Goal: Task Accomplishment & Management: Manage account settings

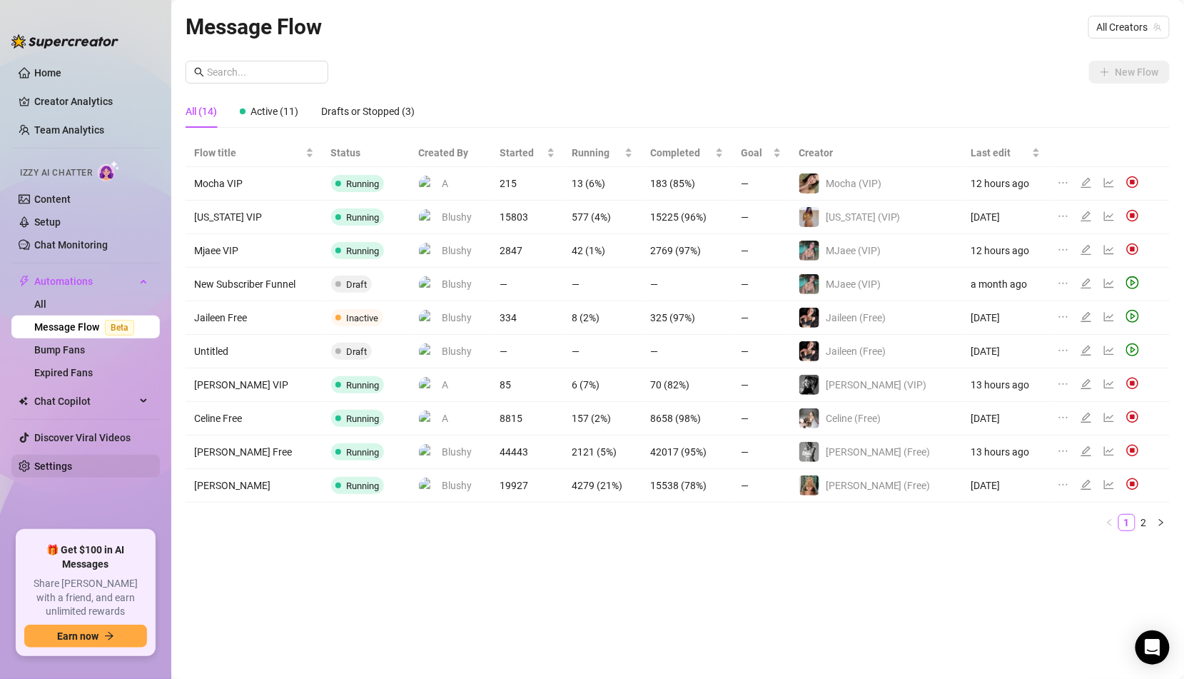
click at [72, 460] on link "Settings" at bounding box center [53, 465] width 38 height 11
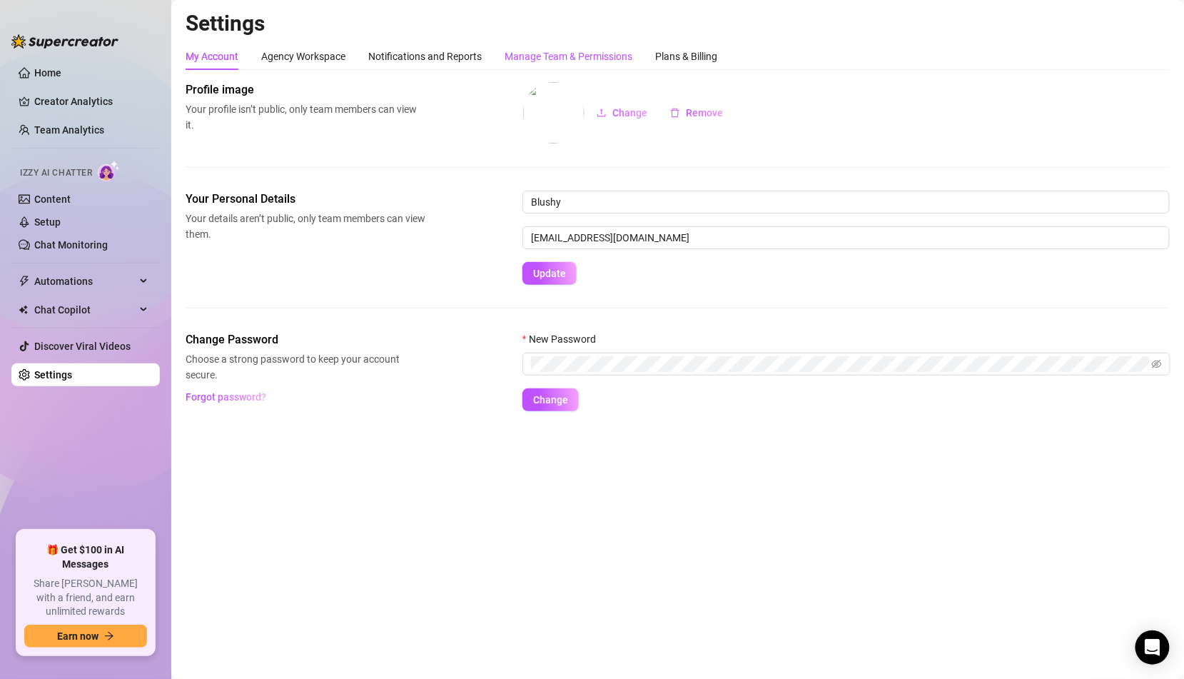
click at [533, 58] on div "Manage Team & Permissions" at bounding box center [569, 57] width 128 height 16
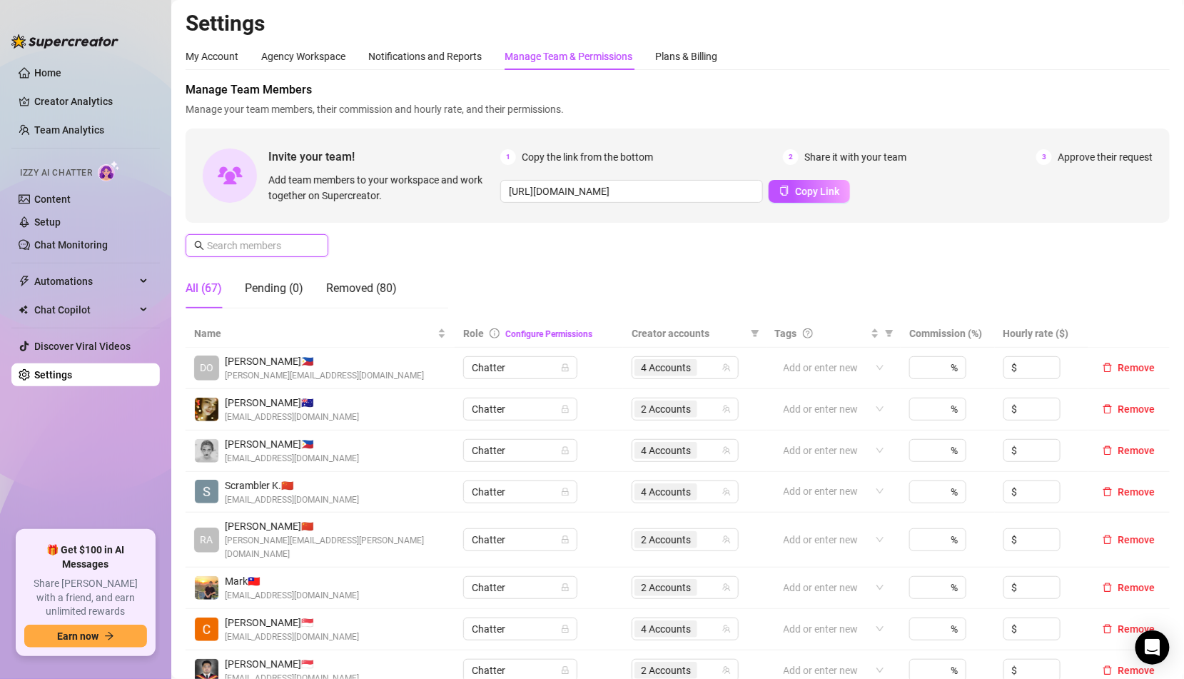
click at [299, 243] on input "text" at bounding box center [257, 246] width 101 height 16
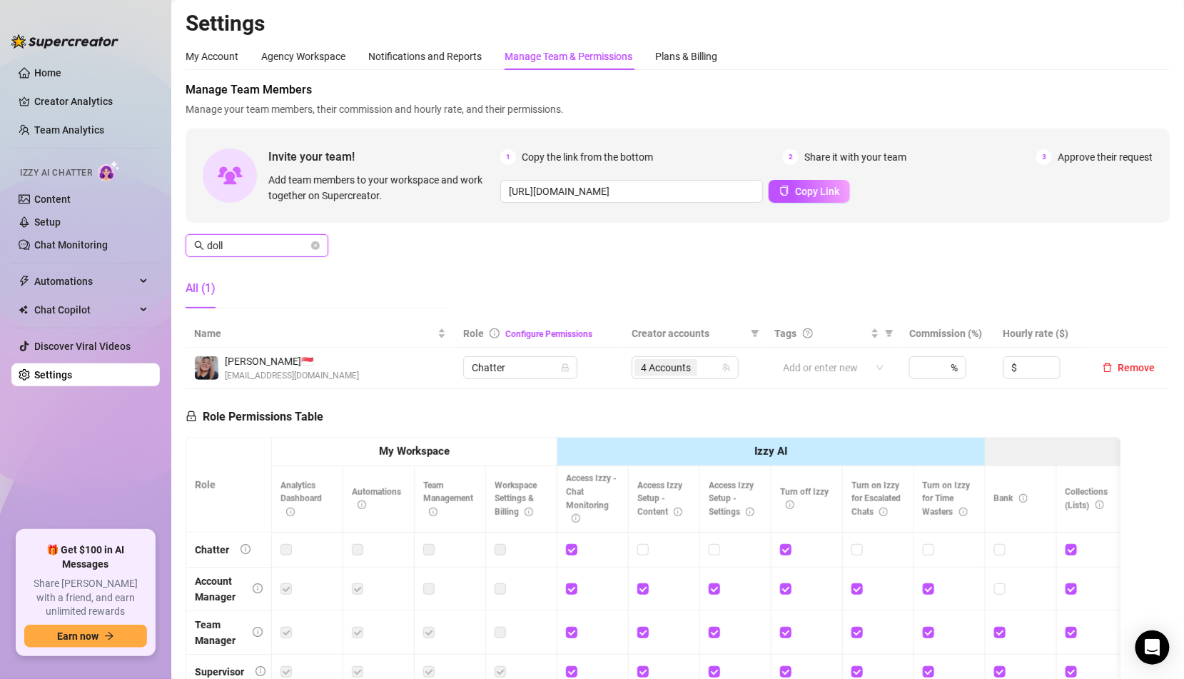
type input "doll"
click at [662, 363] on span "4 Accounts" at bounding box center [666, 368] width 50 height 16
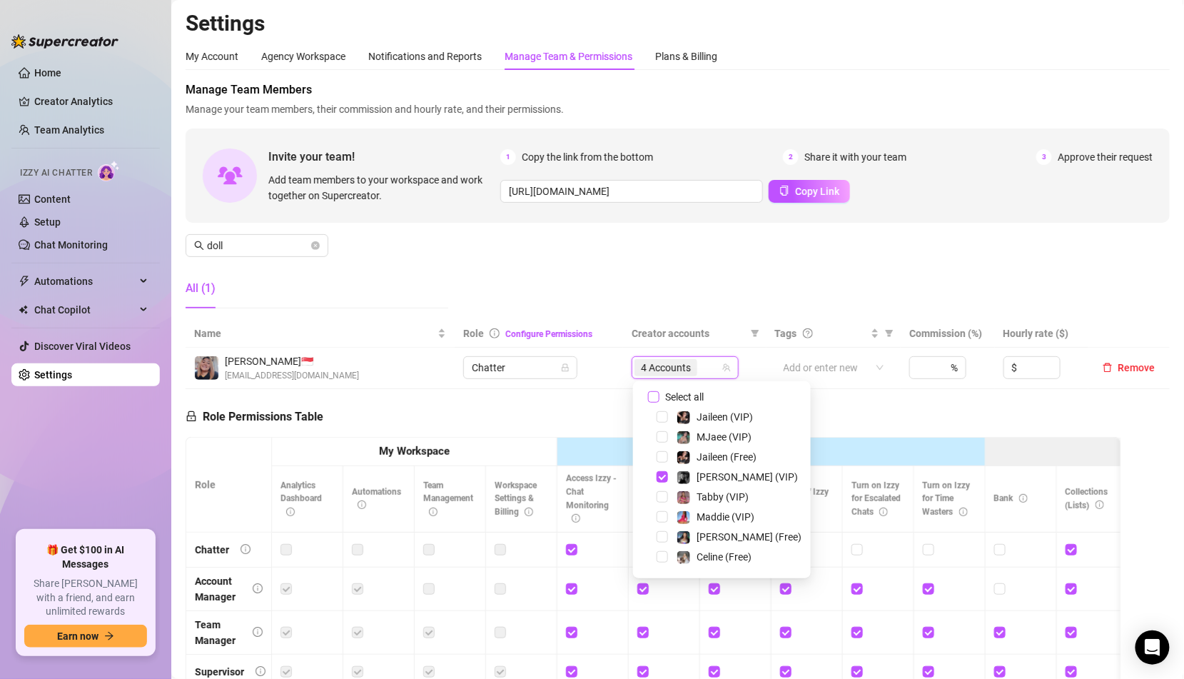
click at [695, 398] on span "Select all" at bounding box center [684, 397] width 50 height 16
click at [659, 398] on input "Select all" at bounding box center [653, 396] width 11 height 11
click at [695, 398] on span "Select all" at bounding box center [684, 397] width 50 height 16
click at [659, 398] on input "Select all" at bounding box center [653, 396] width 11 height 11
checkbox input "false"
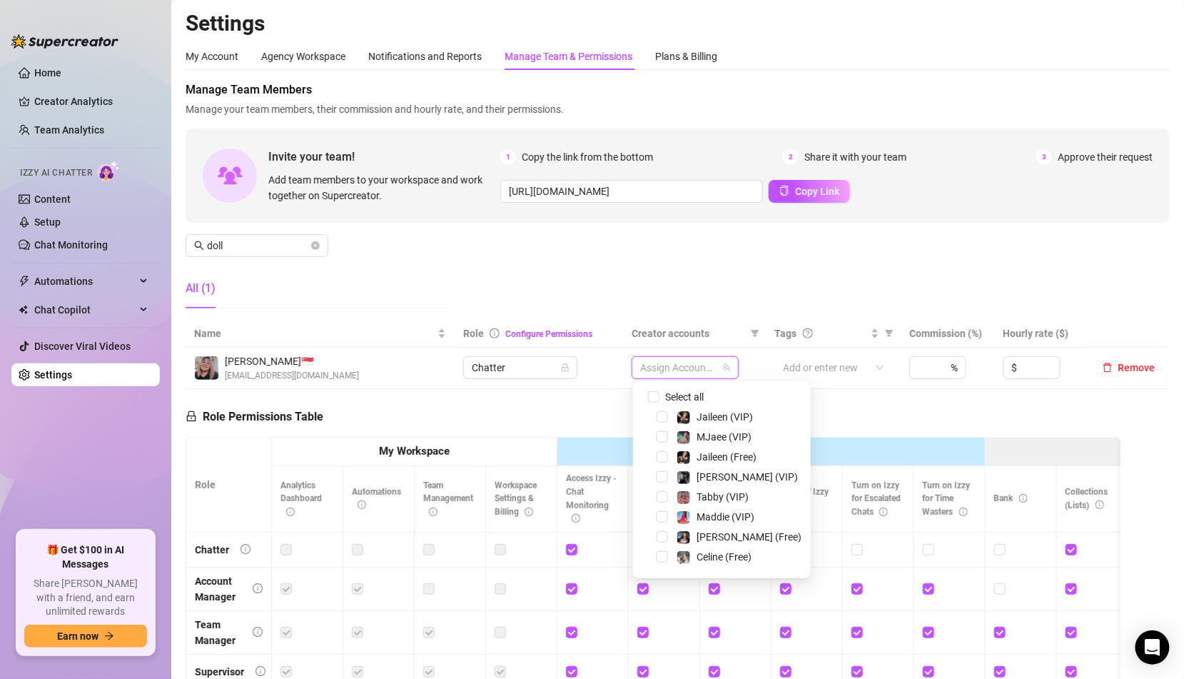
click at [689, 373] on div at bounding box center [677, 368] width 86 height 20
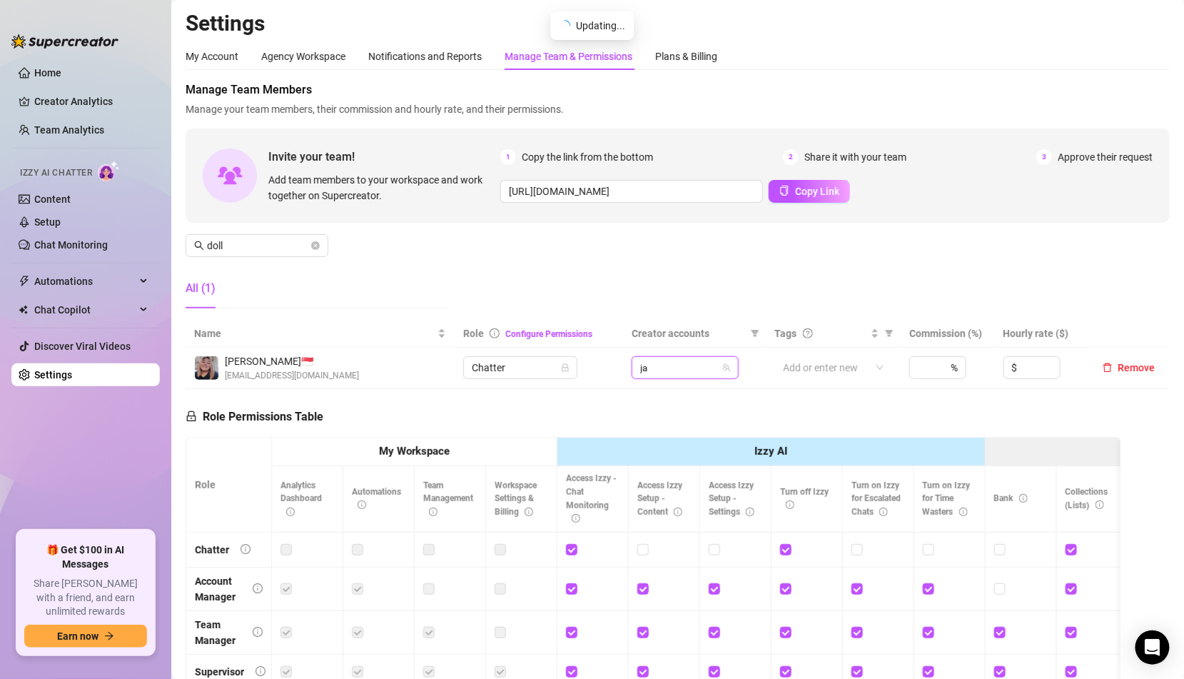
type input "jaz"
click at [682, 392] on img at bounding box center [683, 397] width 13 height 13
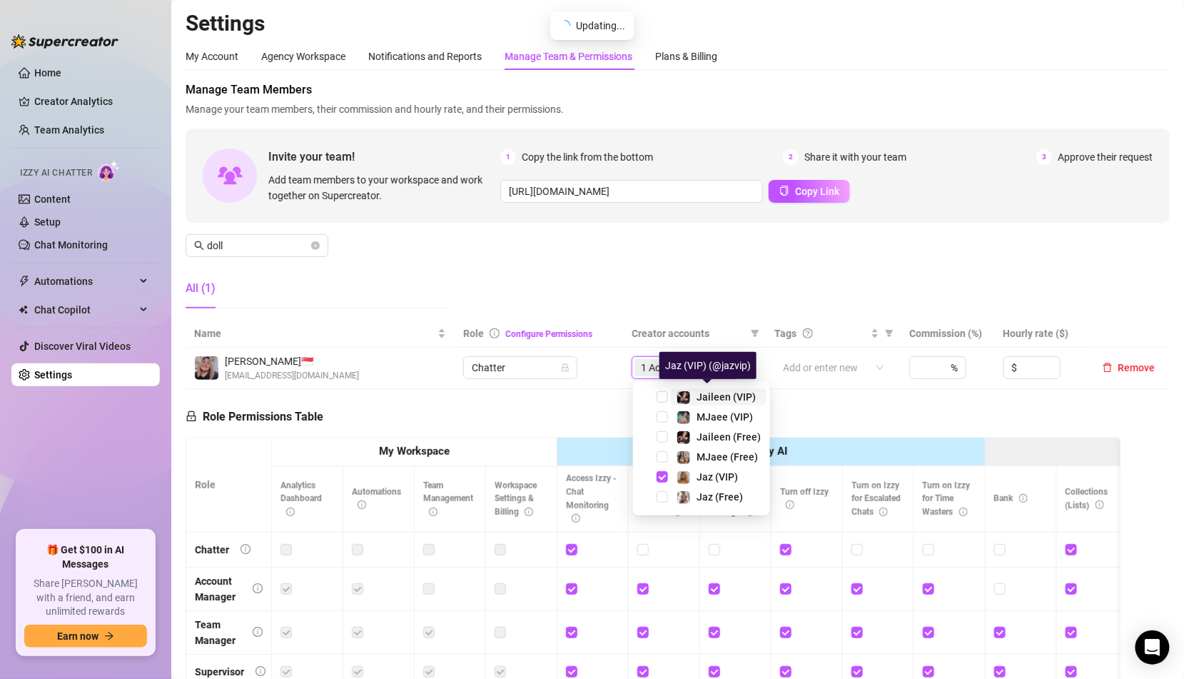
type input "jaz"
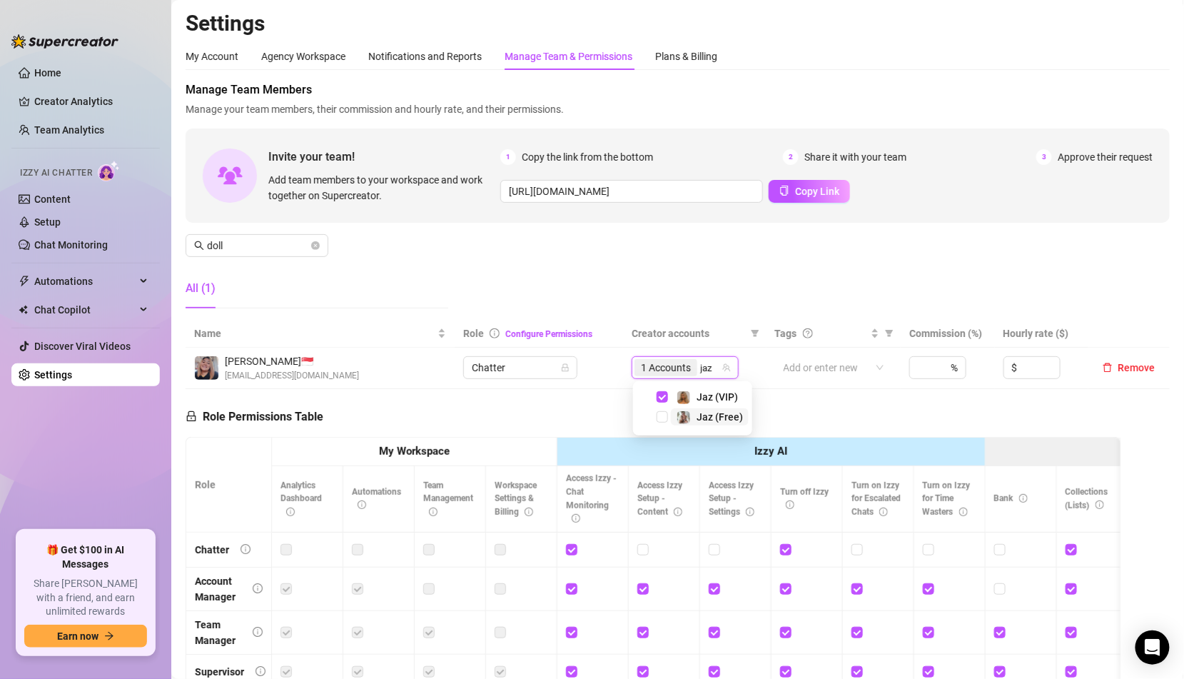
click at [684, 418] on img at bounding box center [683, 417] width 13 height 13
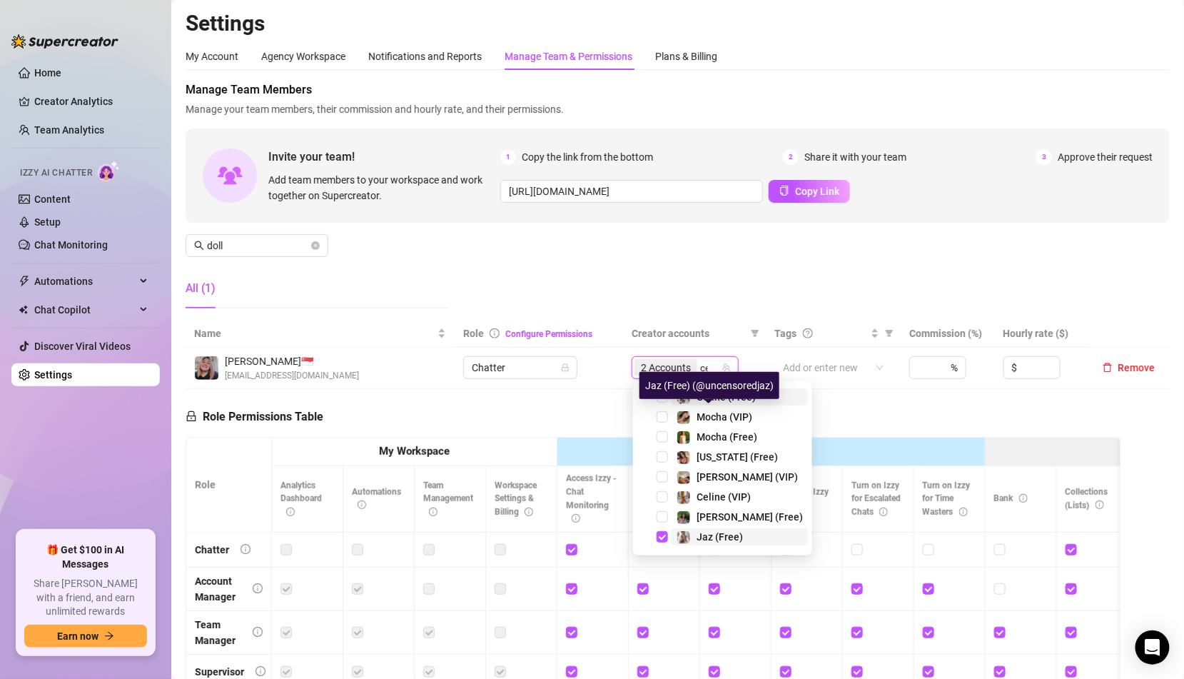
type input "cel"
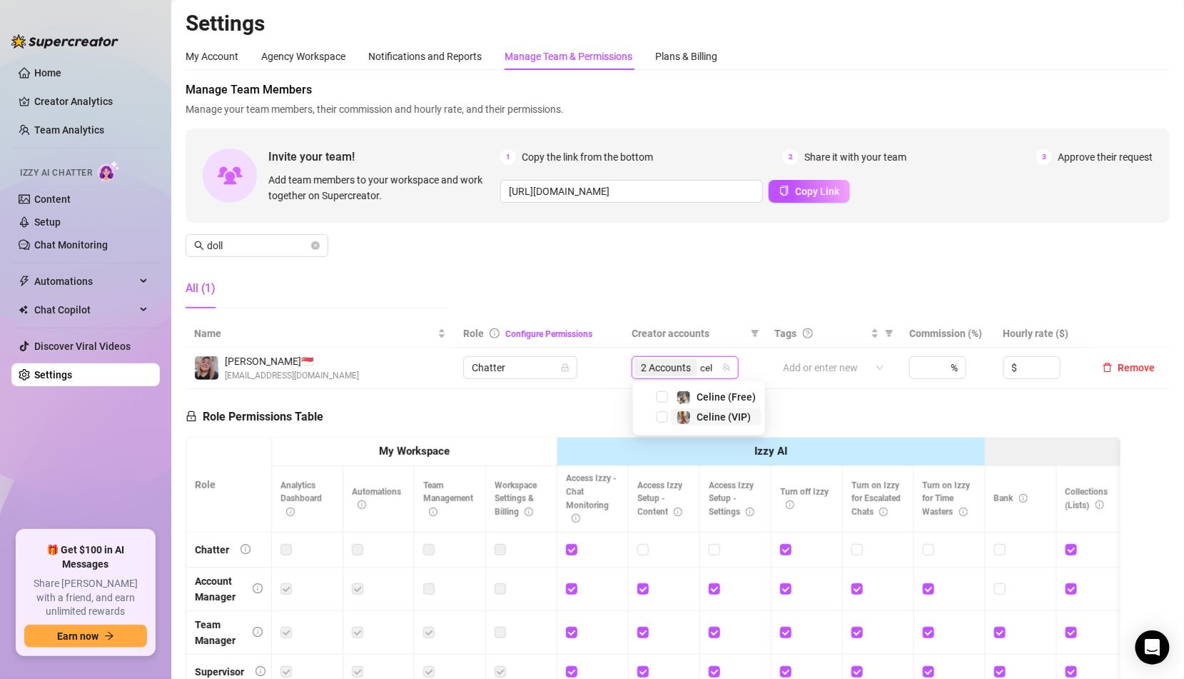
click at [684, 420] on img at bounding box center [683, 417] width 13 height 13
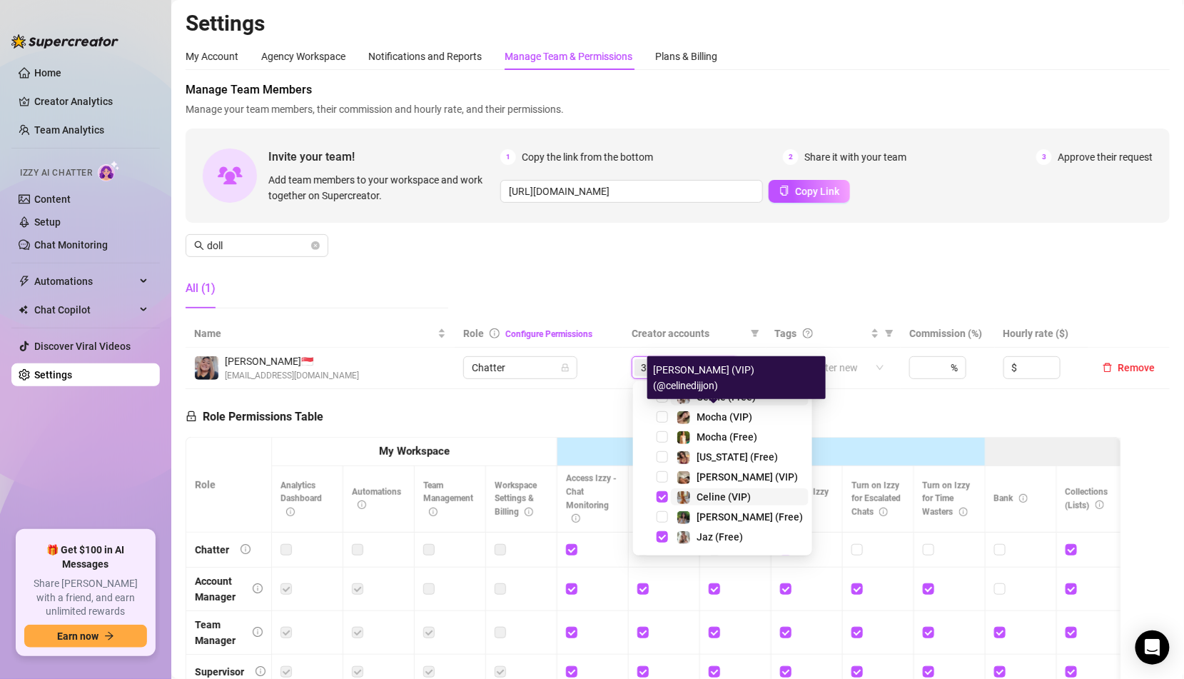
type input "ce"
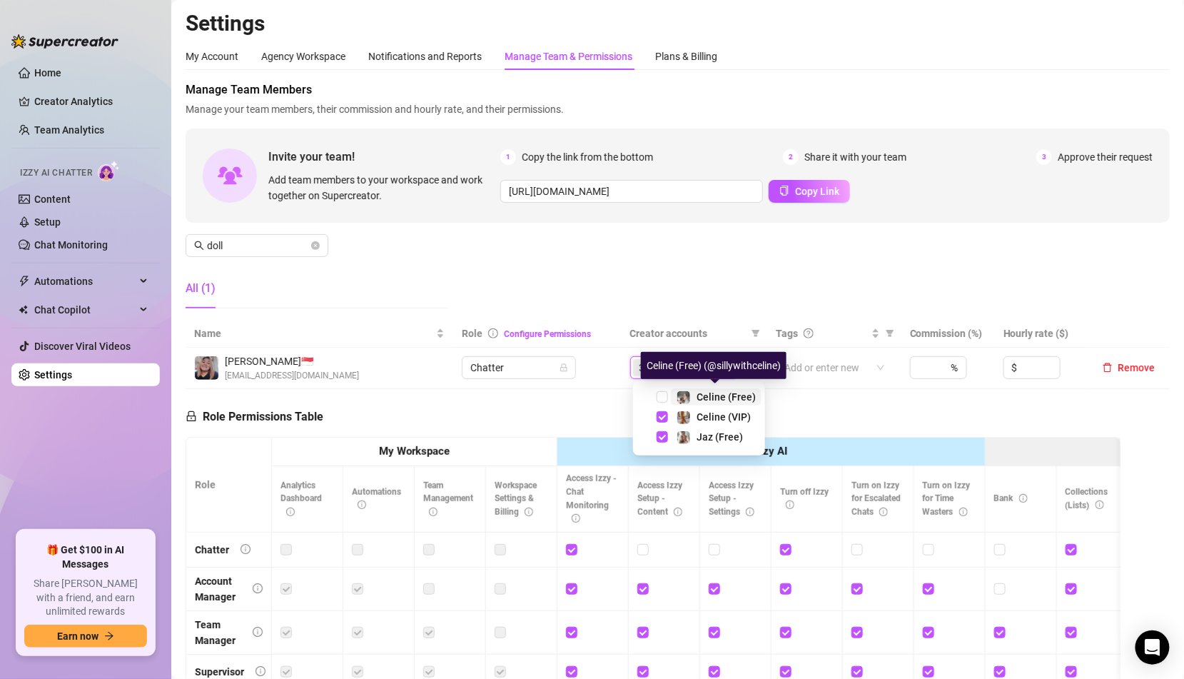
click at [689, 400] on img at bounding box center [683, 397] width 13 height 13
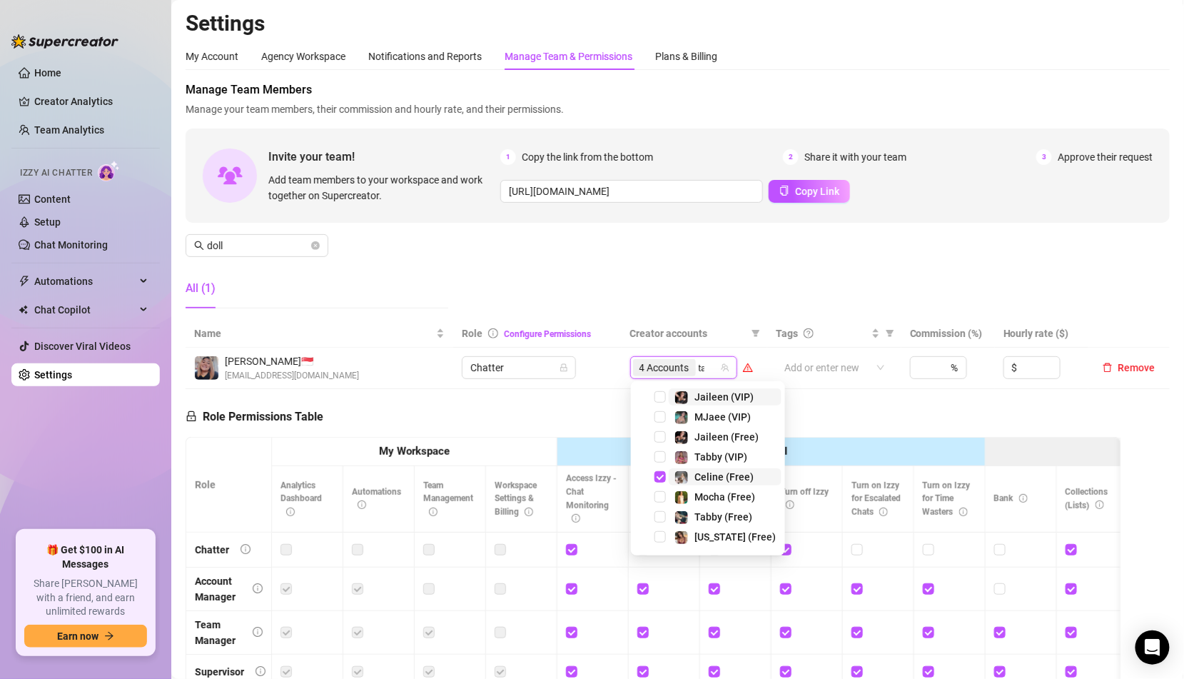
type input "tab"
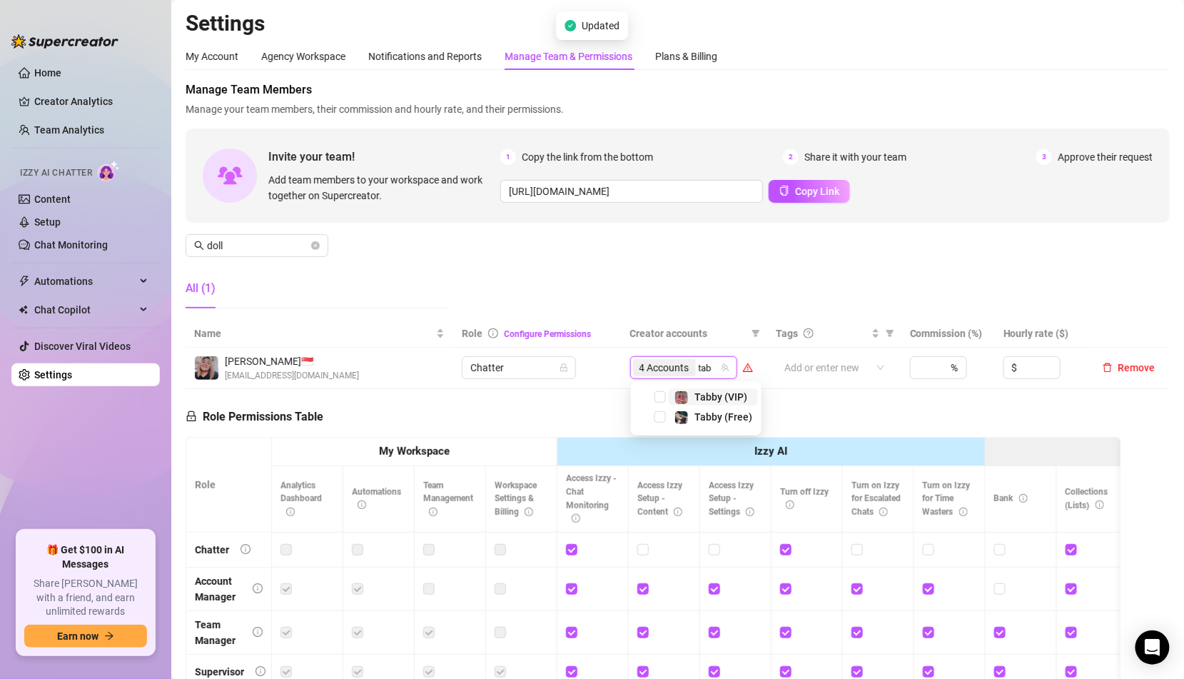
click at [697, 398] on span "Tabby (VIP)" at bounding box center [720, 396] width 53 height 11
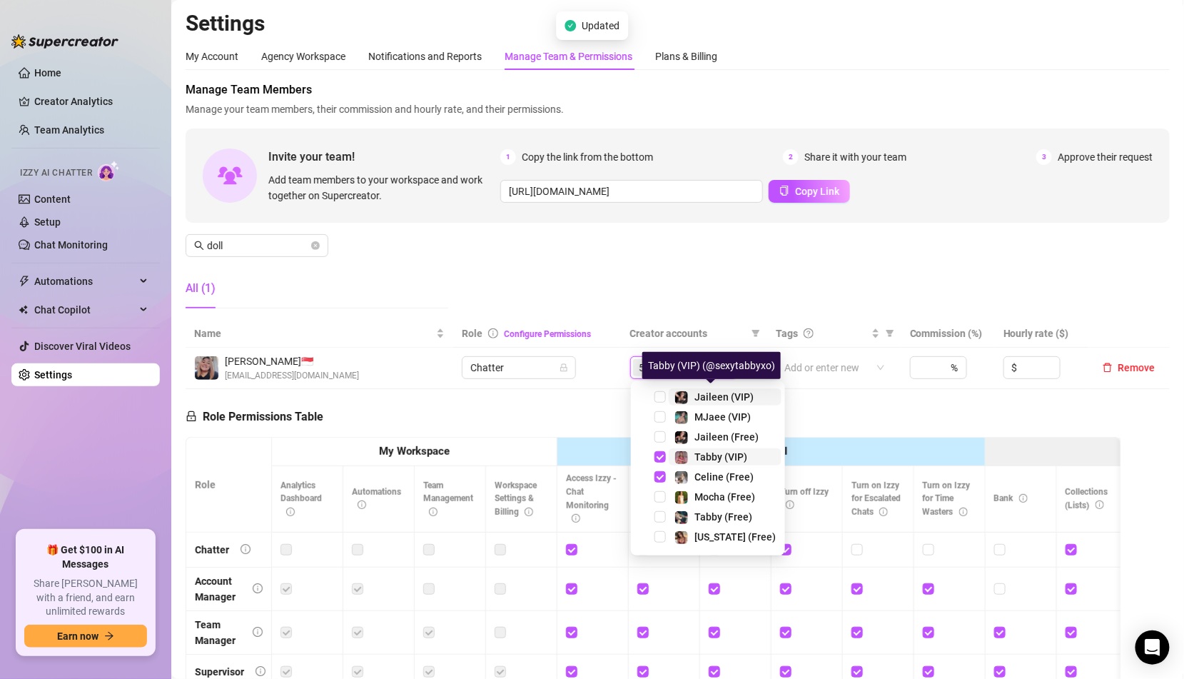
type input "ta"
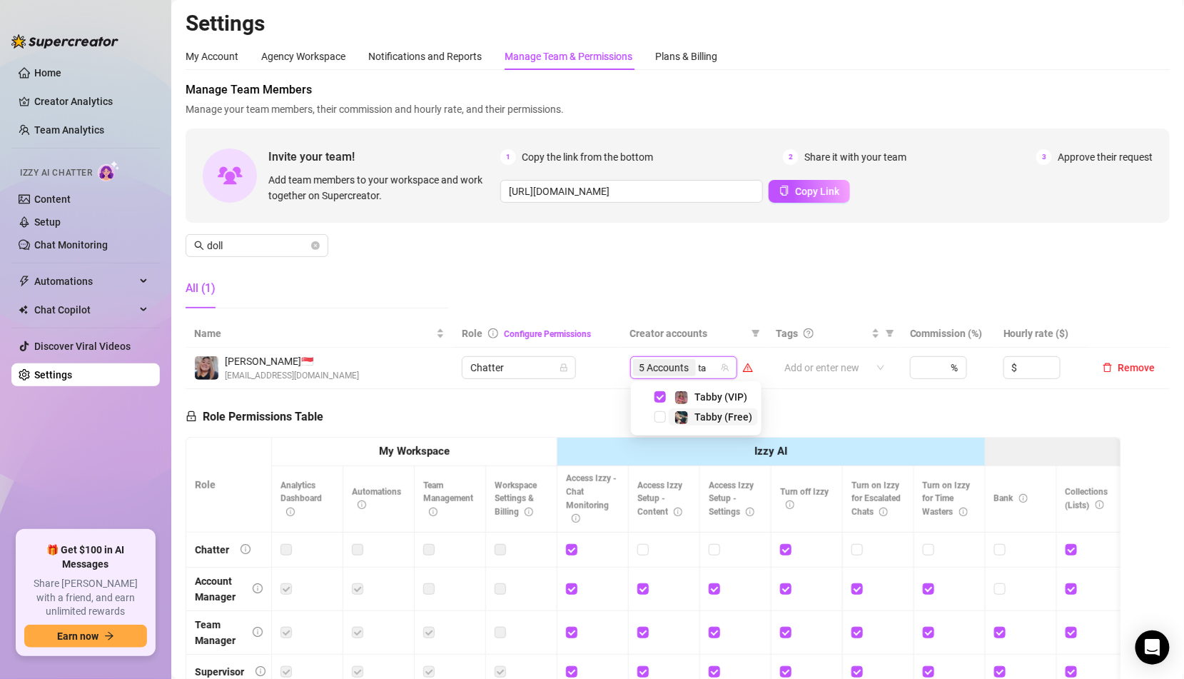
click at [694, 414] on span "Tabby (Free)" at bounding box center [723, 416] width 58 height 11
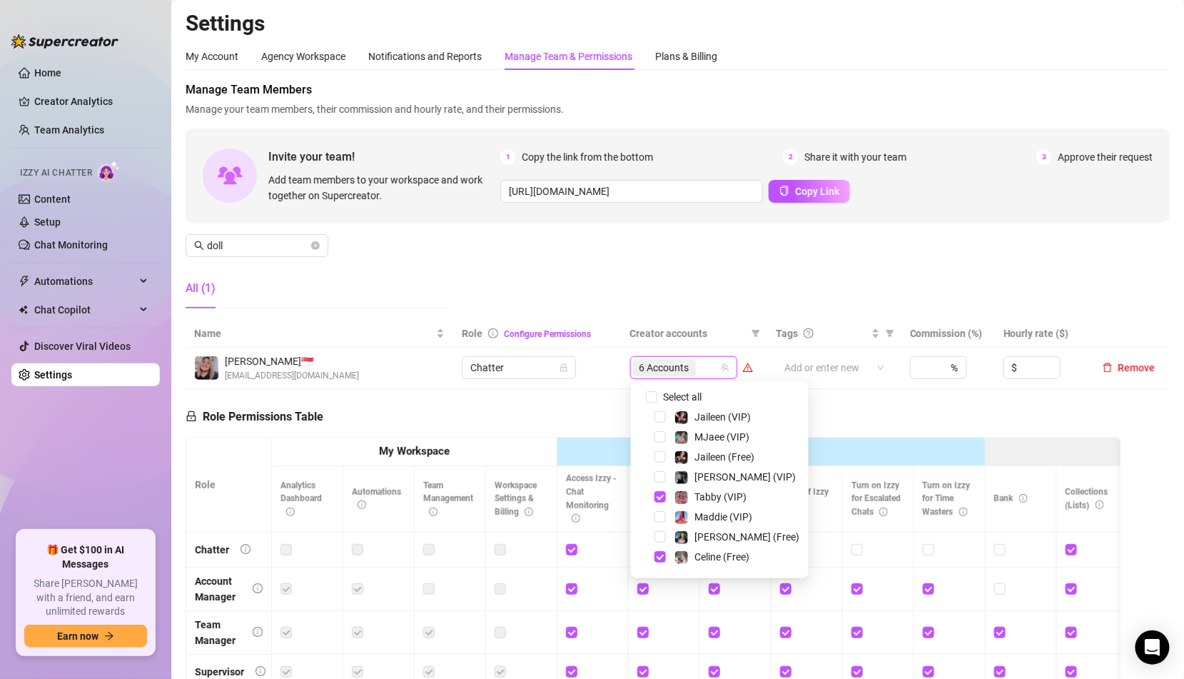
click at [580, 302] on div "Manage Team Members Manage your team members, their commission and hourly rate,…" at bounding box center [678, 200] width 984 height 238
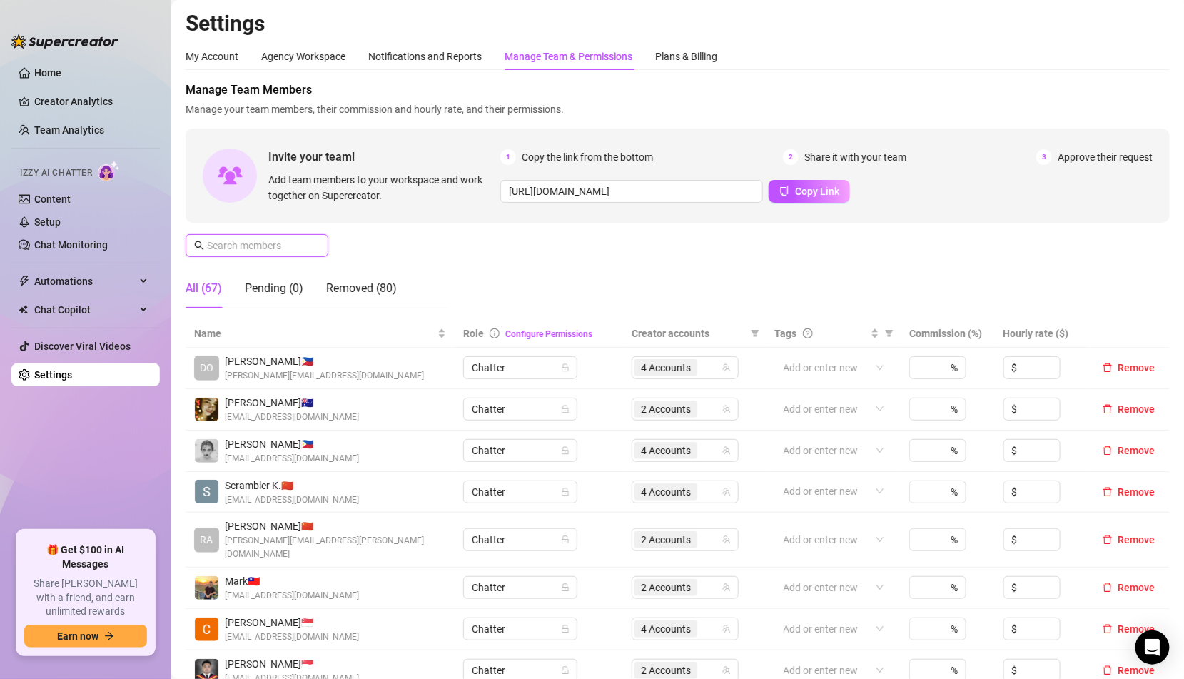
click at [258, 250] on input "text" at bounding box center [257, 246] width 101 height 16
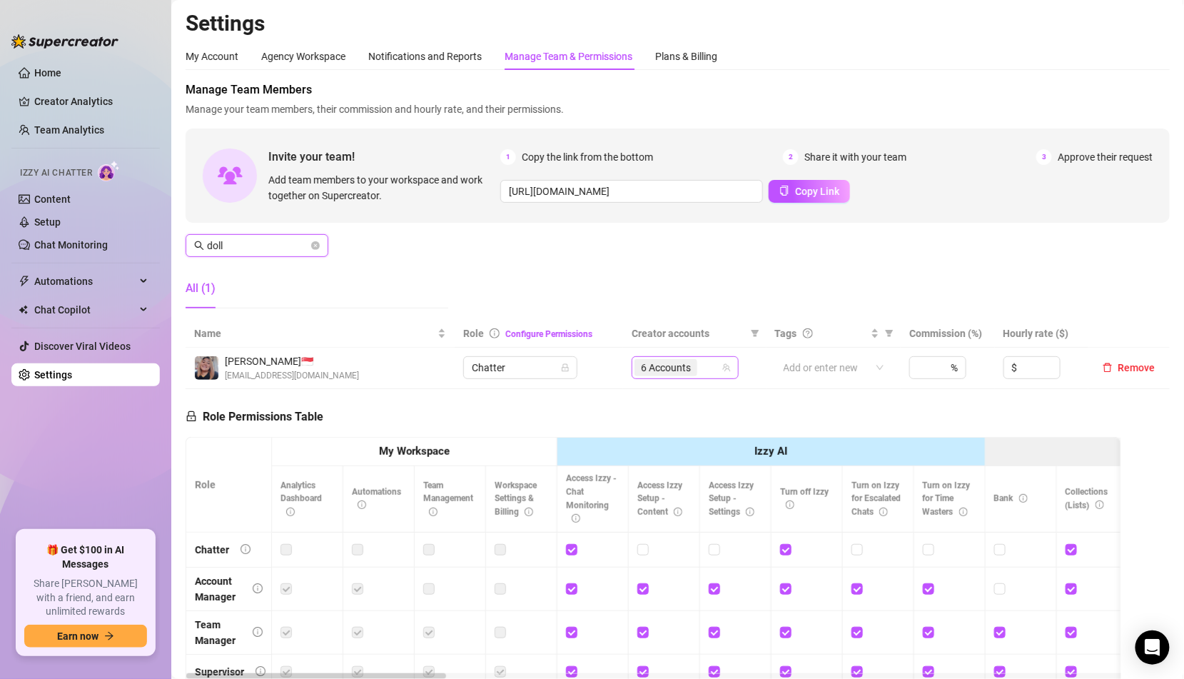
click at [661, 368] on span "6 Accounts" at bounding box center [666, 368] width 50 height 16
type input "doll"
type input "tab"
click at [542, 307] on div "Manage Team Members Manage your team members, their commission and hourly rate,…" at bounding box center [678, 200] width 984 height 238
